Goal: Information Seeking & Learning: Check status

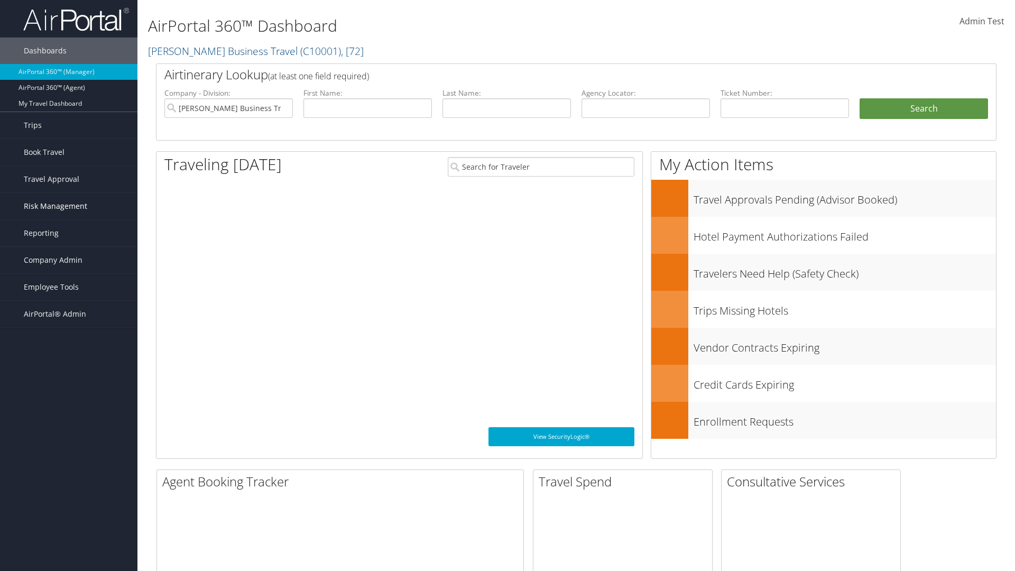
click at [69, 206] on span "Risk Management" at bounding box center [55, 206] width 63 height 26
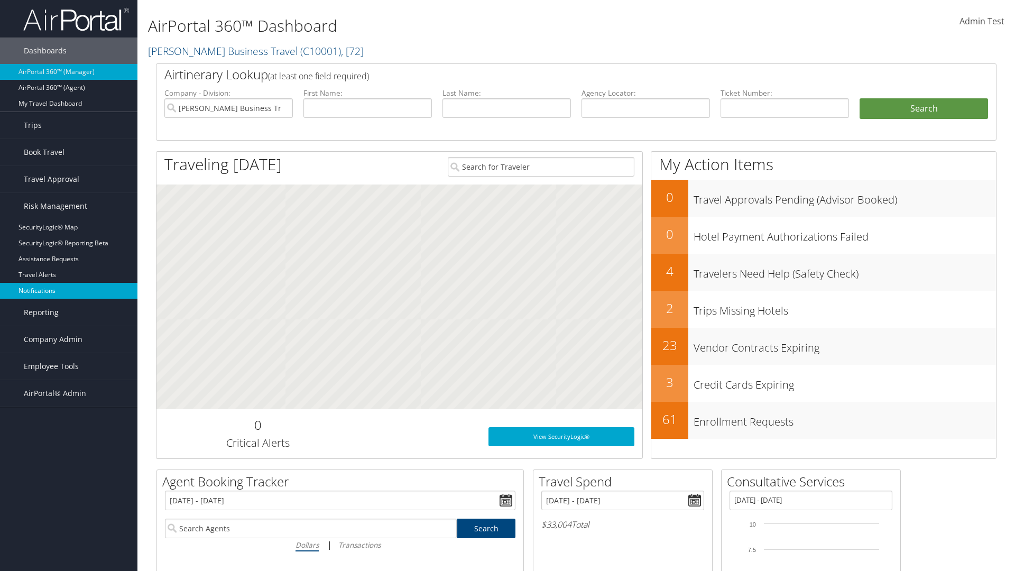
click at [69, 291] on link "Notifications" at bounding box center [68, 291] width 137 height 16
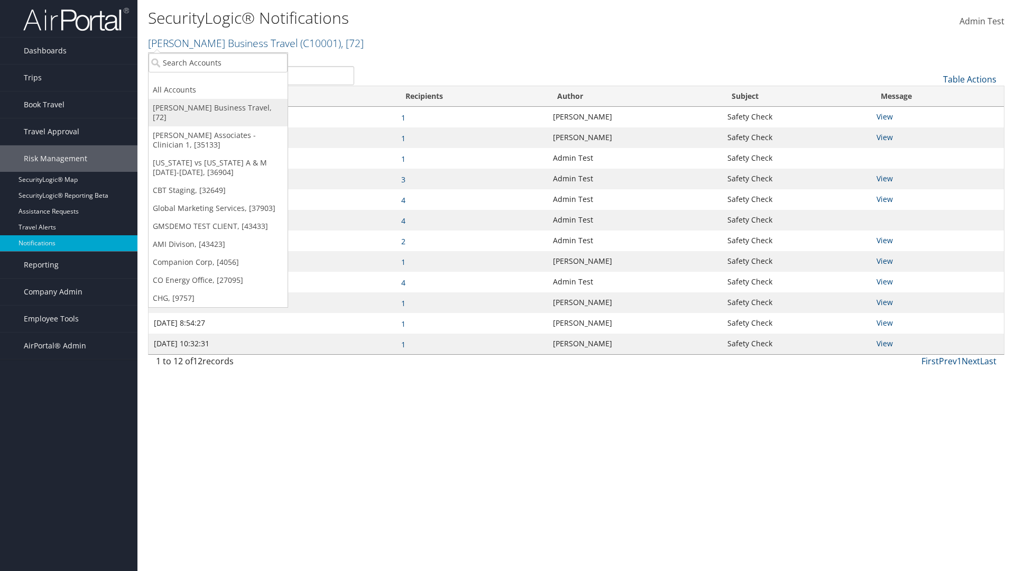
click at [218, 108] on link "[PERSON_NAME] Business Travel, [72]" at bounding box center [218, 112] width 139 height 27
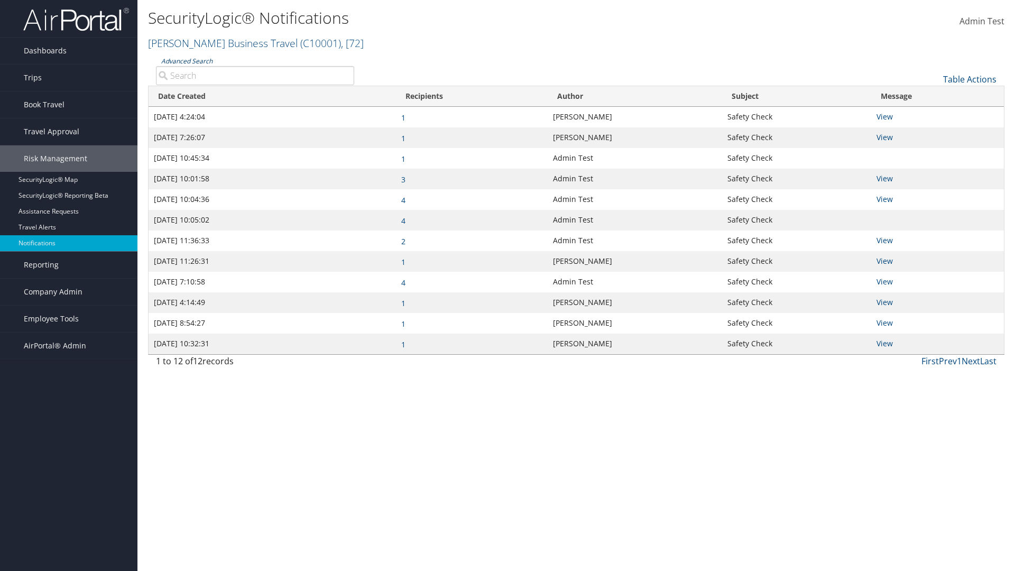
click at [187, 61] on link "Advanced Search" at bounding box center [186, 61] width 51 height 9
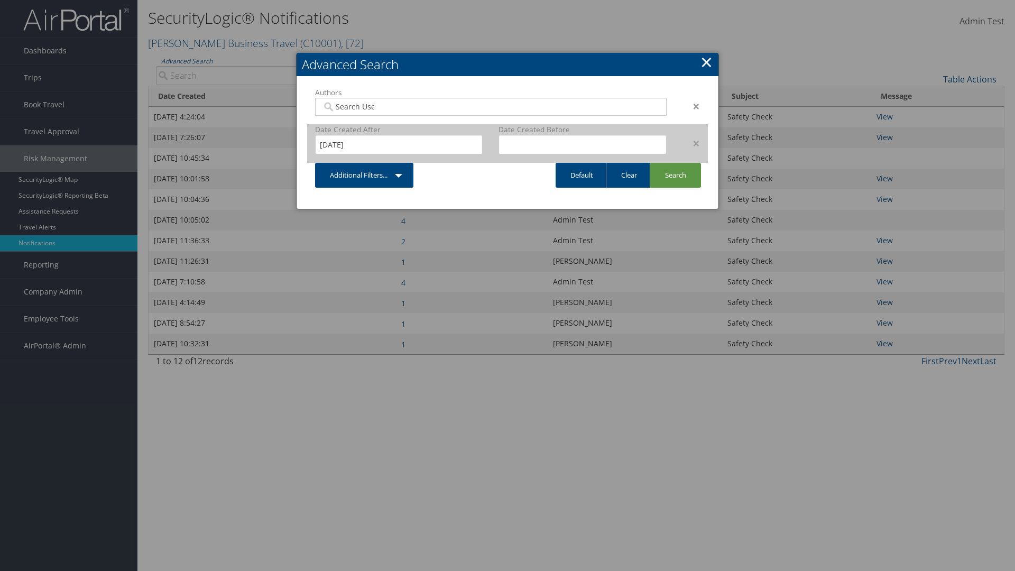
click at [691, 143] on div "×" at bounding box center [690, 143] width 33 height 13
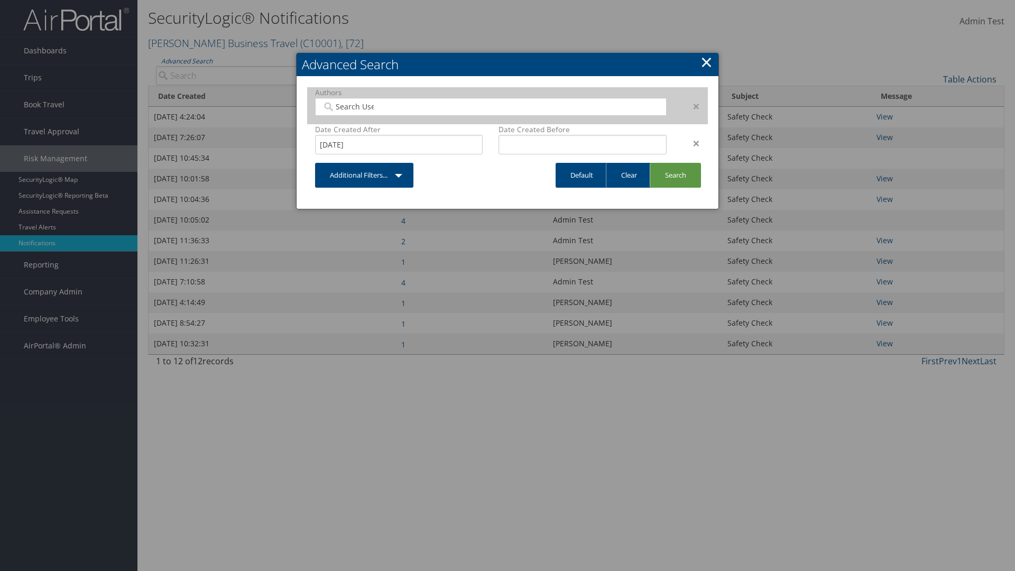
click at [691, 106] on div "×" at bounding box center [690, 106] width 33 height 13
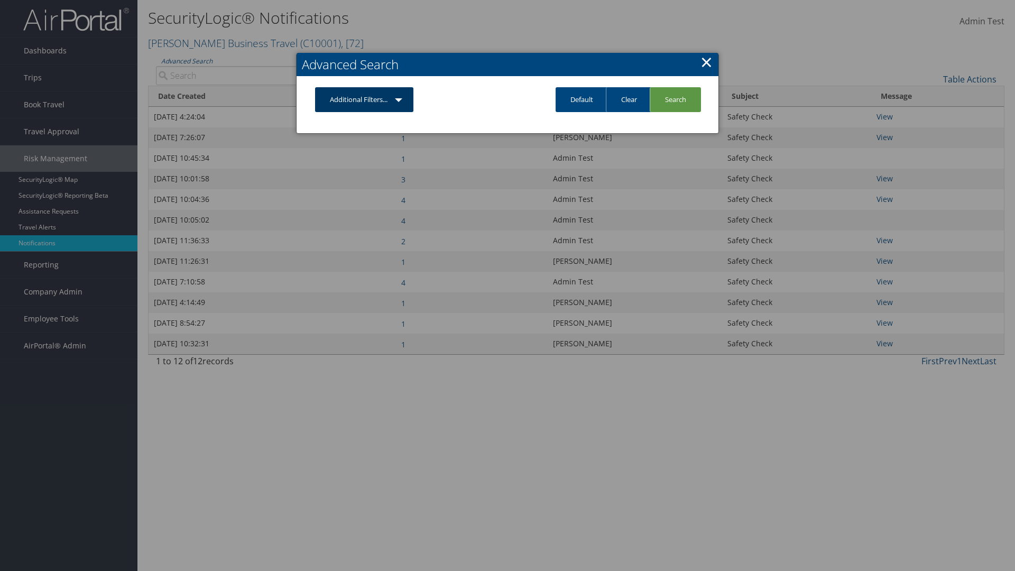
click at [364, 99] on link "Additional Filters..." at bounding box center [364, 99] width 98 height 25
click at [0, 0] on link "Author" at bounding box center [0, 0] width 0 height 0
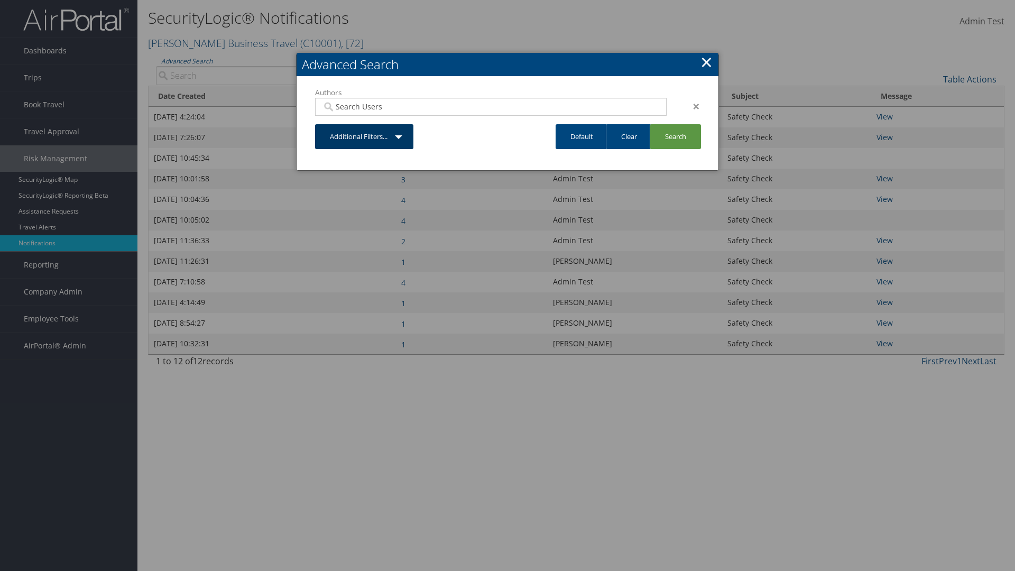
click at [364, 136] on link "Additional Filters..." at bounding box center [364, 136] width 98 height 25
click at [343, 177] on link "Date Created" at bounding box center [343, 178] width 139 height 18
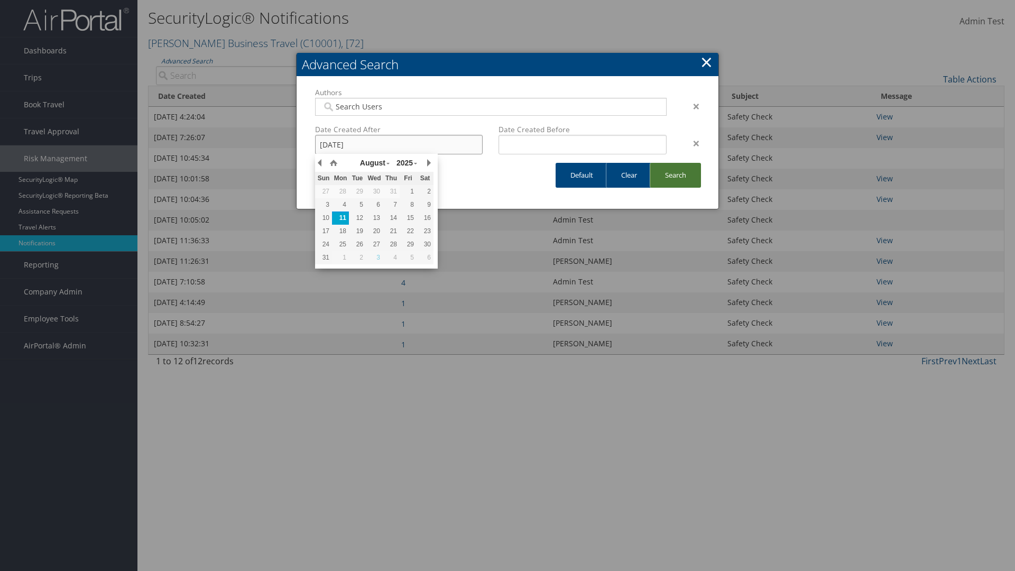
type input "8/11/2025"
click at [675, 175] on link "Search" at bounding box center [675, 175] width 51 height 25
